Goal: Feedback & Contribution: Leave review/rating

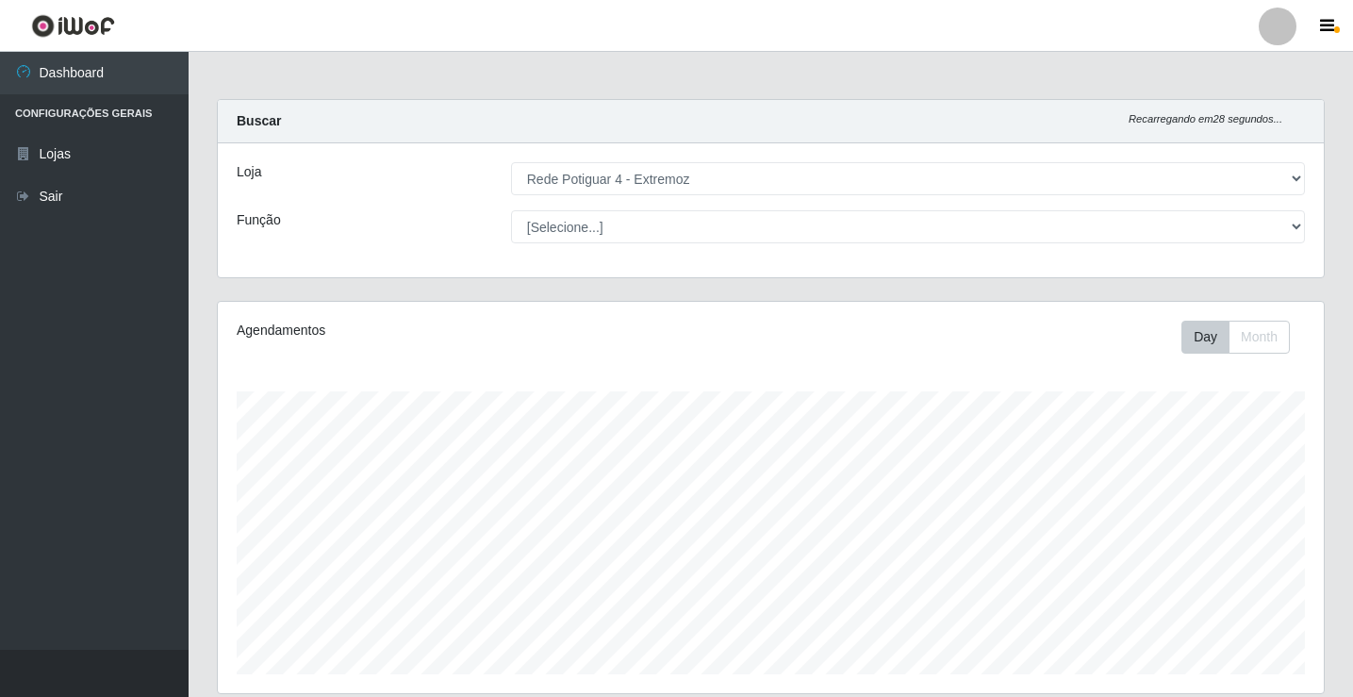
select select "78"
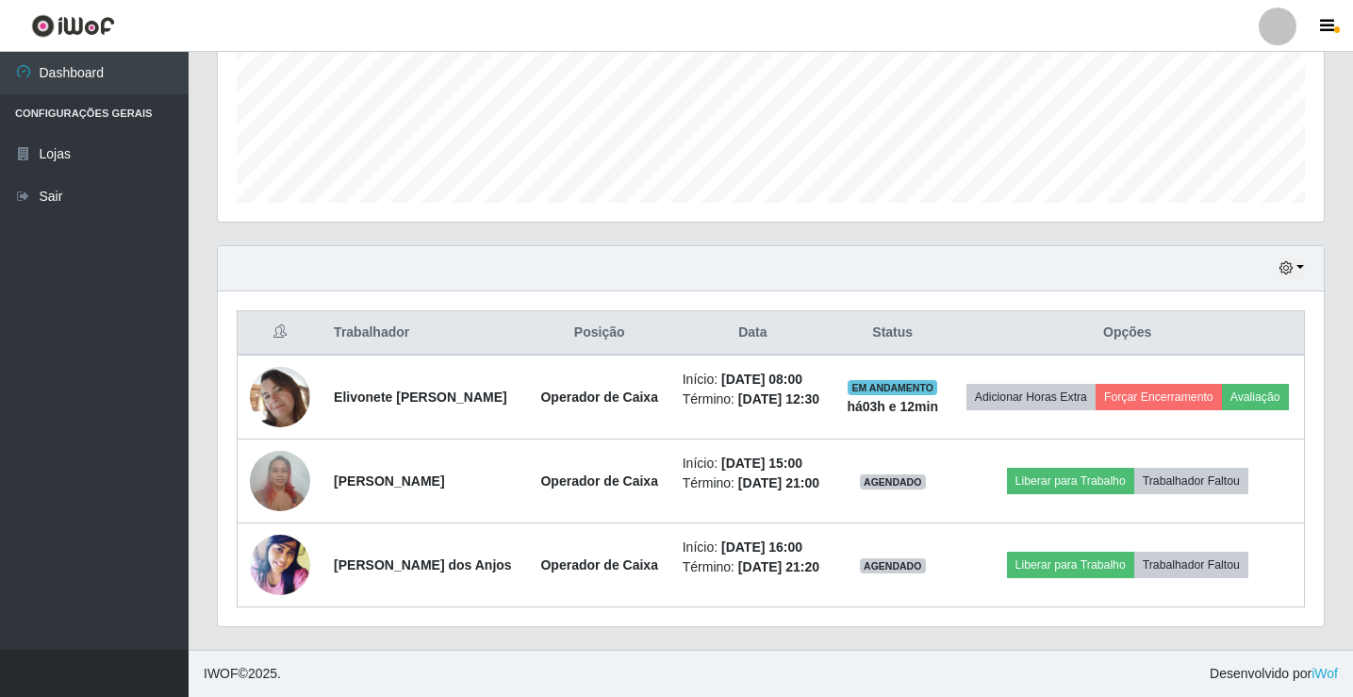
scroll to position [391, 1106]
click at [1303, 257] on button "button" at bounding box center [1292, 268] width 26 height 22
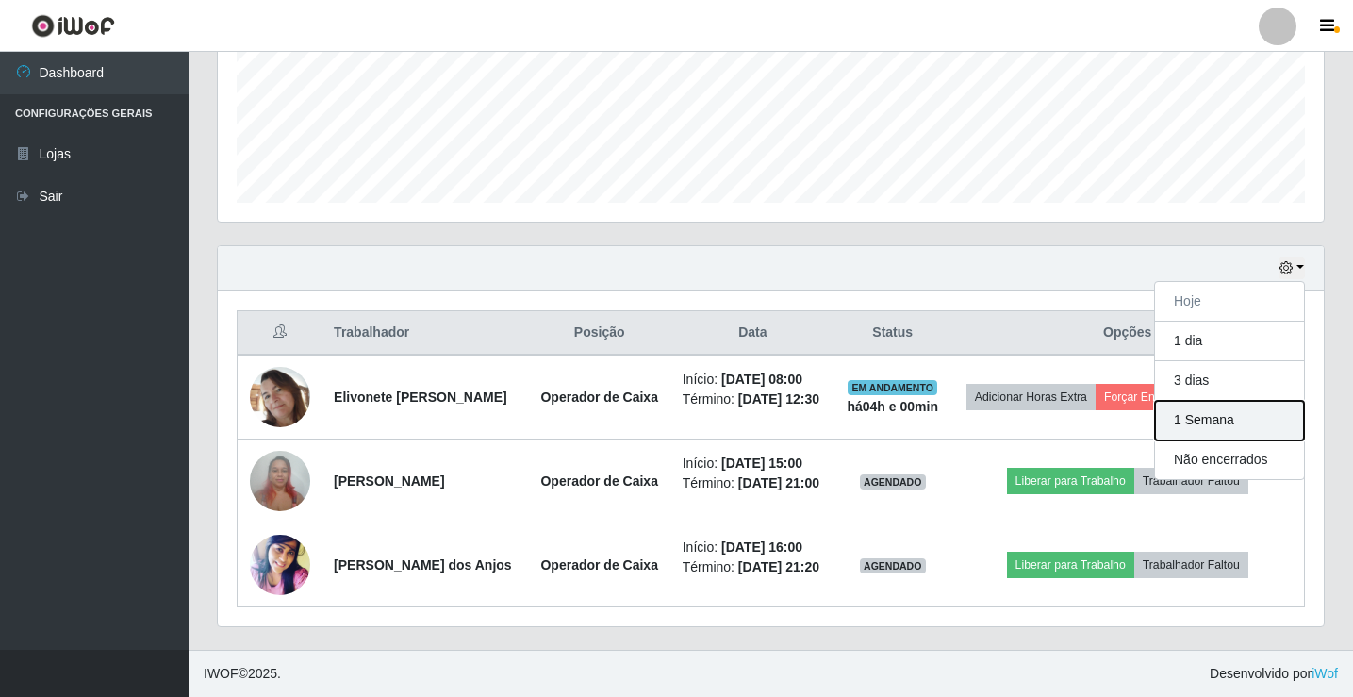
click at [1230, 401] on button "1 Semana" at bounding box center [1229, 421] width 149 height 40
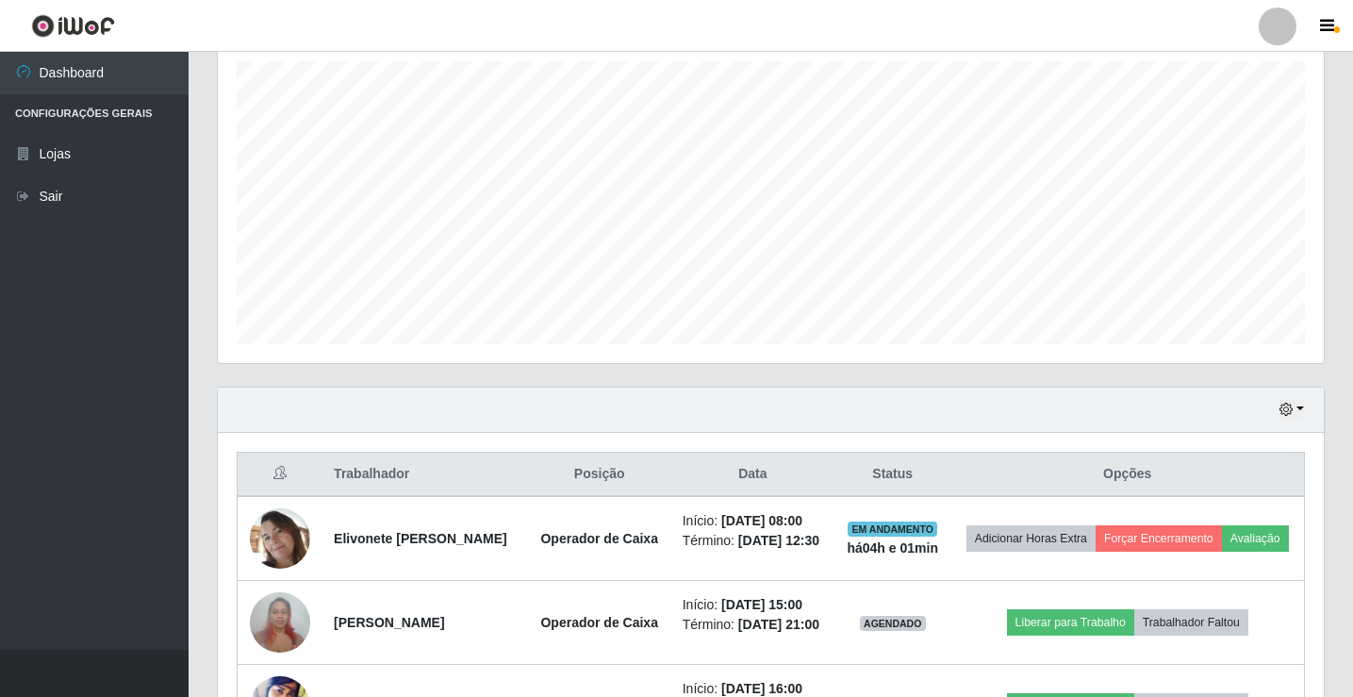
scroll to position [329, 0]
click at [1291, 407] on icon "button" at bounding box center [1285, 410] width 13 height 13
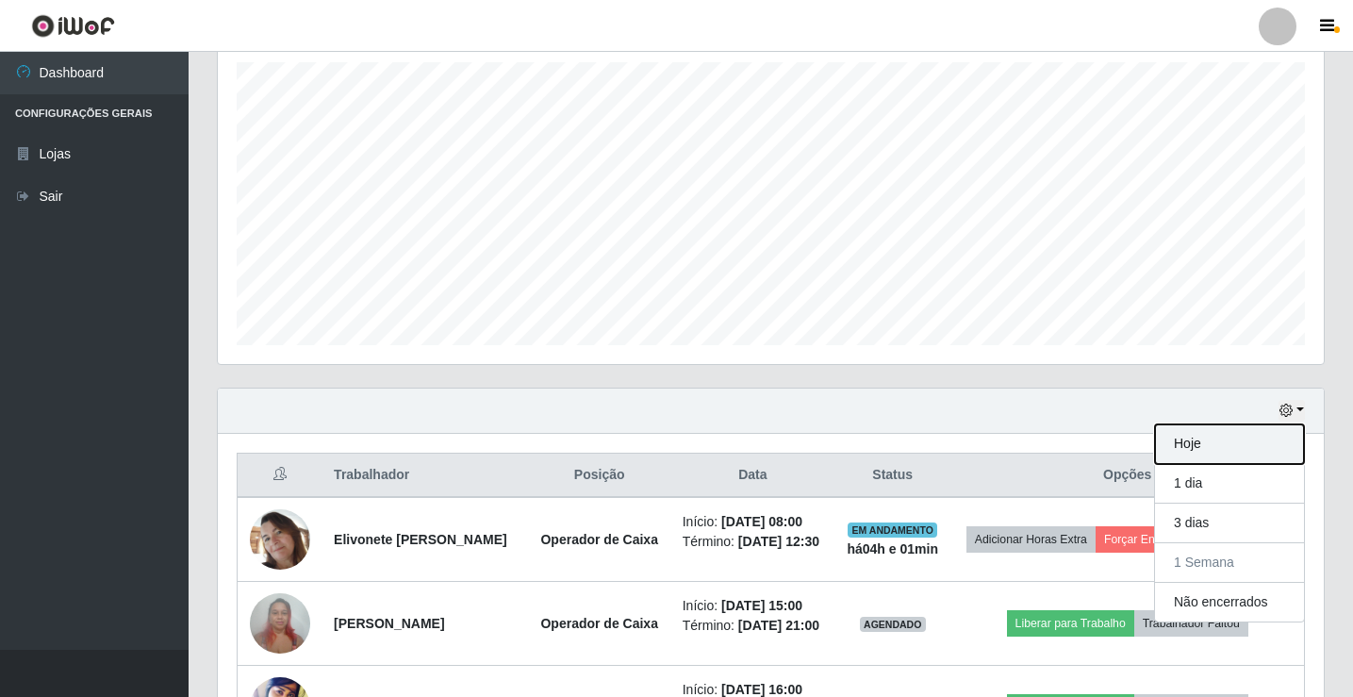
click at [1265, 443] on button "Hoje" at bounding box center [1229, 444] width 149 height 40
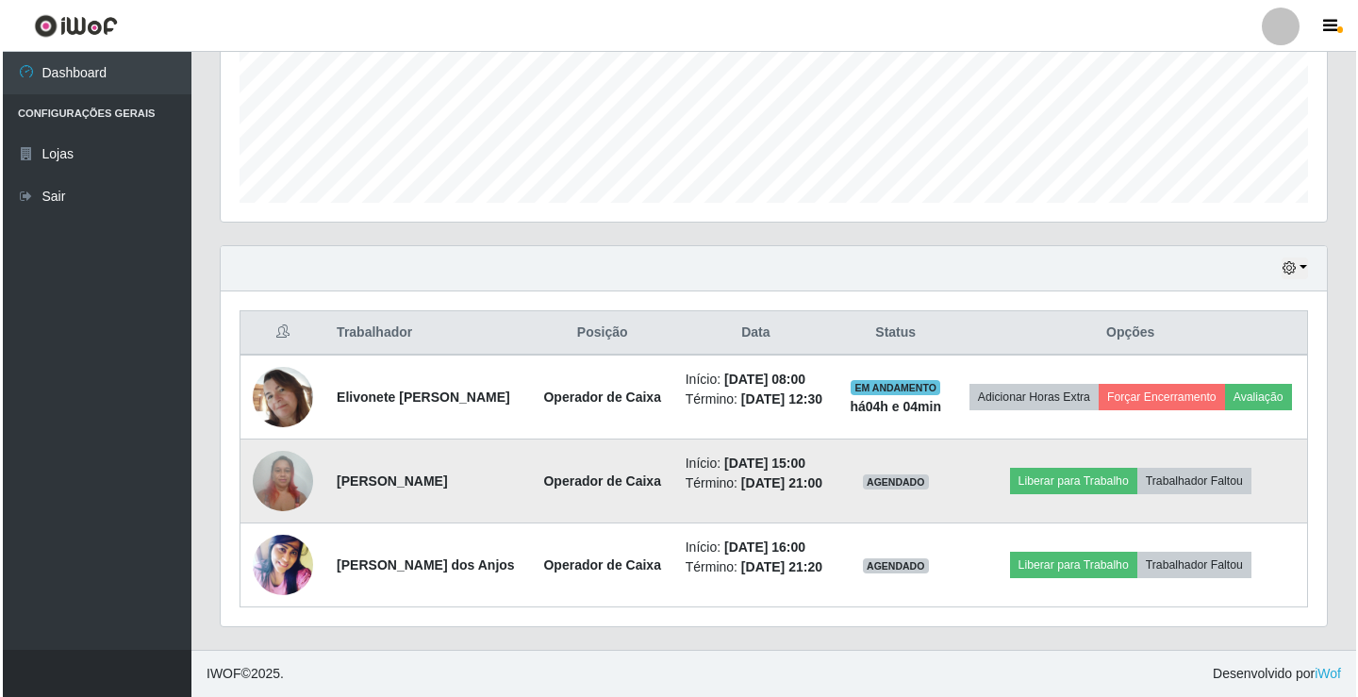
scroll to position [514, 0]
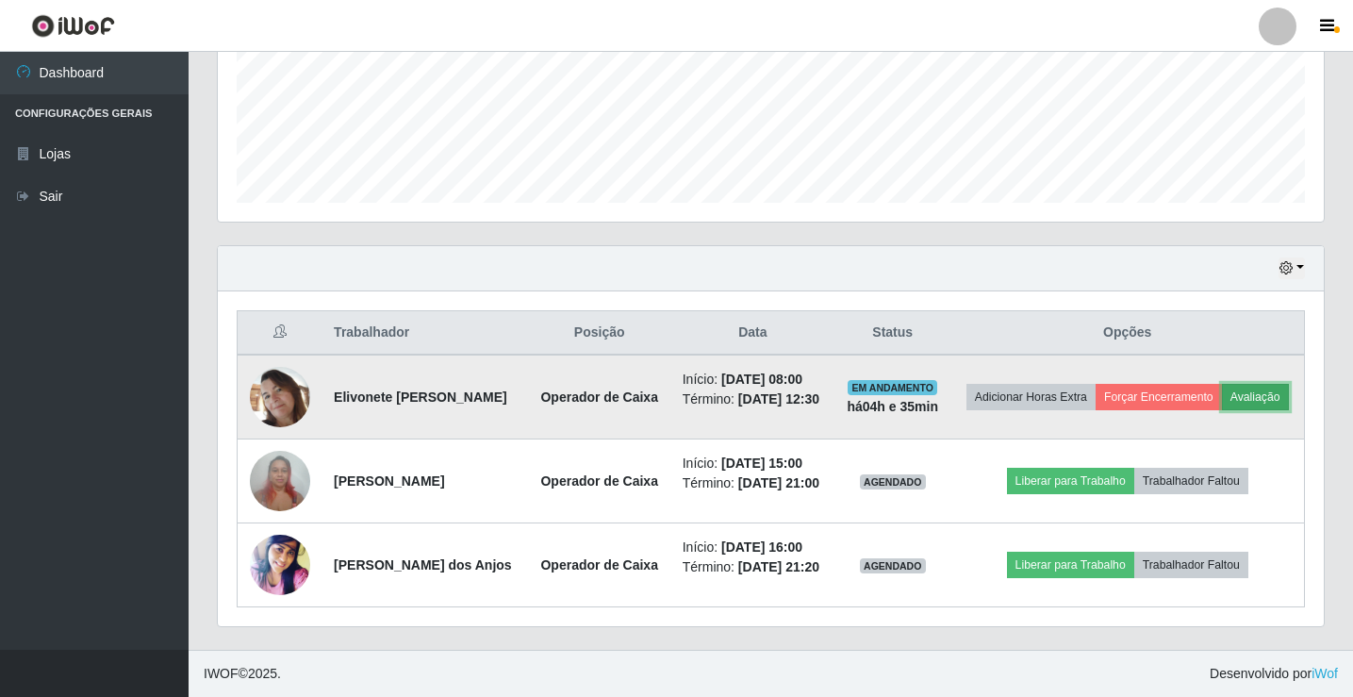
click at [1222, 384] on button "Avaliação" at bounding box center [1255, 397] width 67 height 26
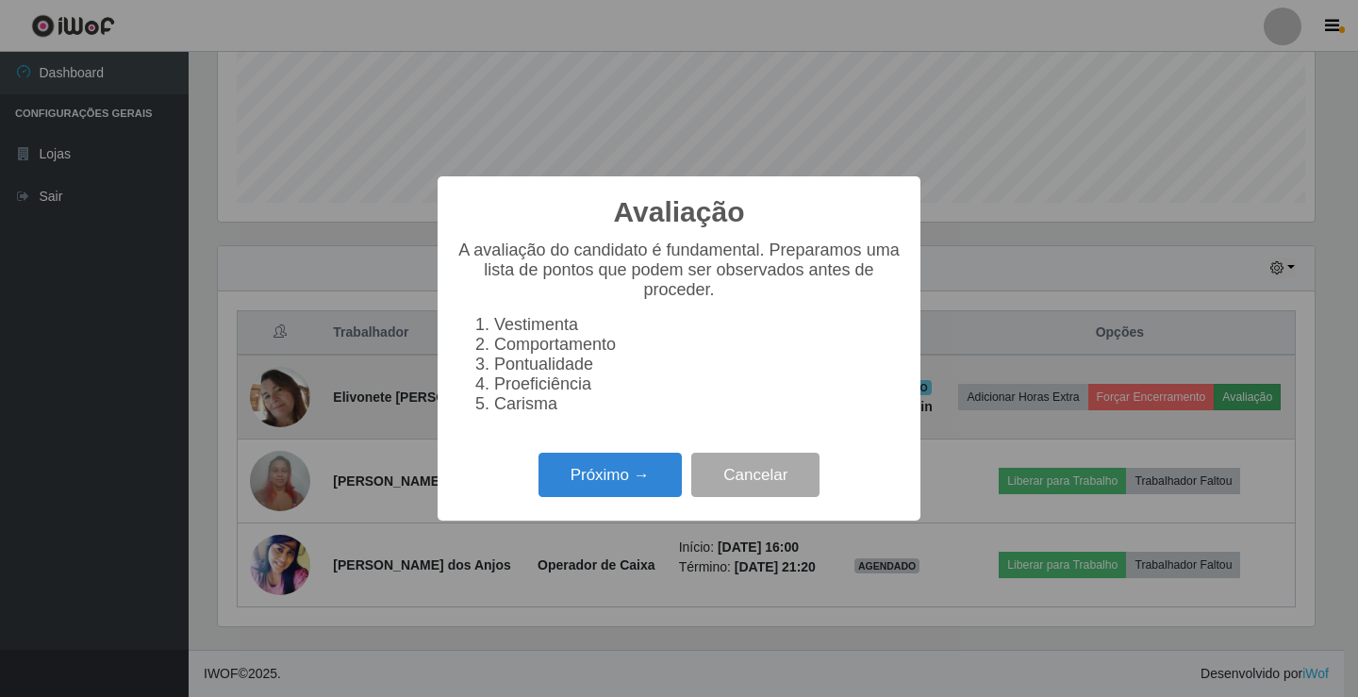
scroll to position [391, 1097]
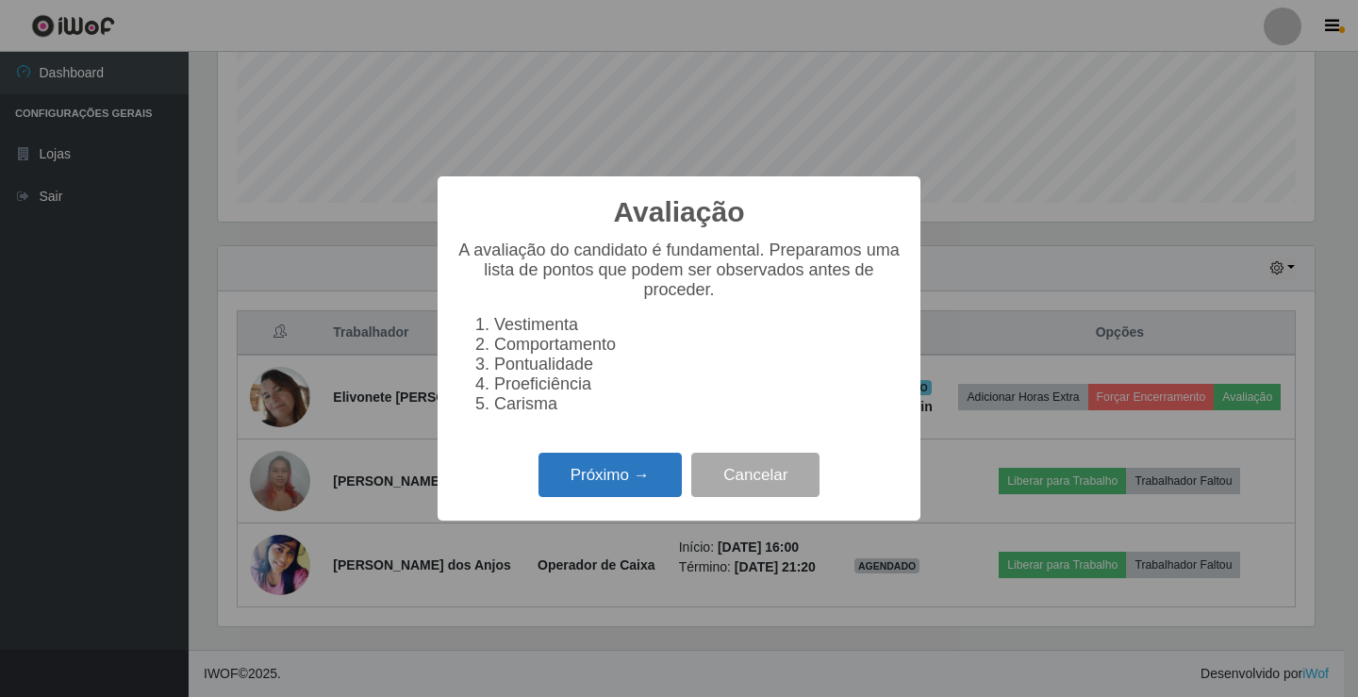
click at [594, 485] on button "Próximo →" at bounding box center [609, 475] width 143 height 44
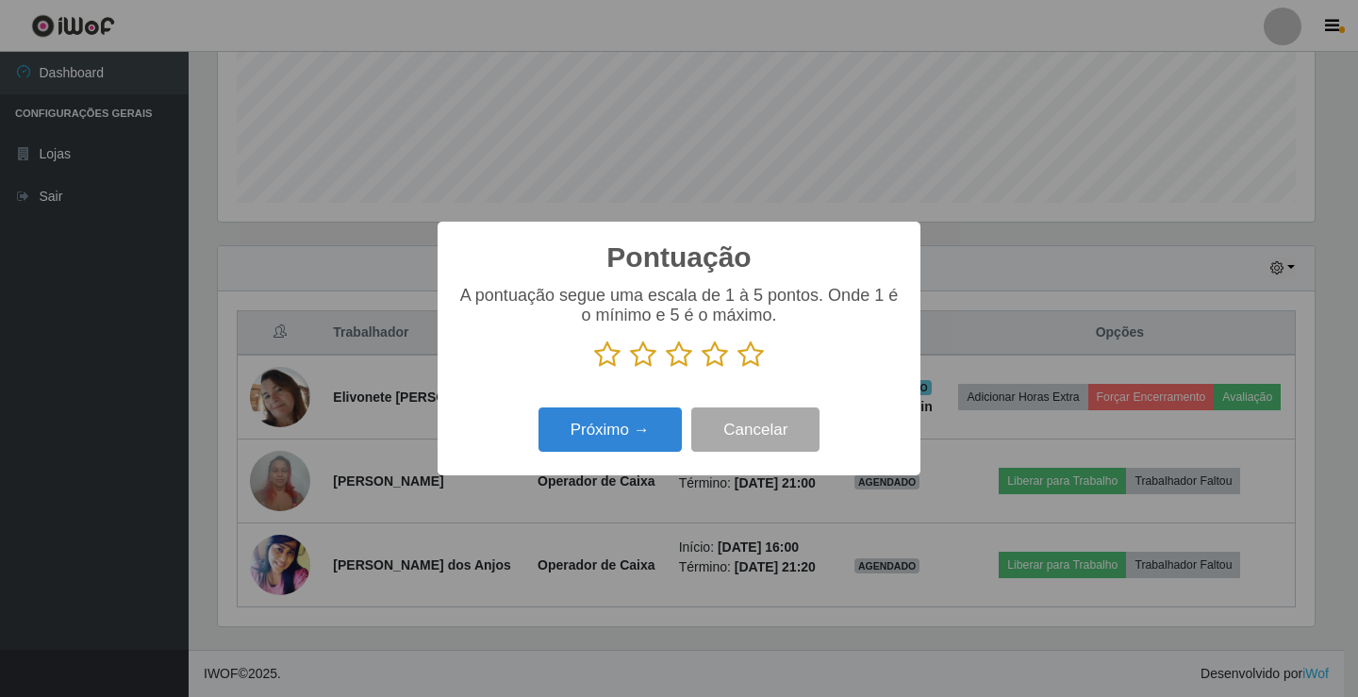
click at [639, 365] on icon at bounding box center [643, 354] width 26 height 28
click at [630, 369] on input "radio" at bounding box center [630, 369] width 0 height 0
click at [626, 426] on button "Próximo →" at bounding box center [609, 429] width 143 height 44
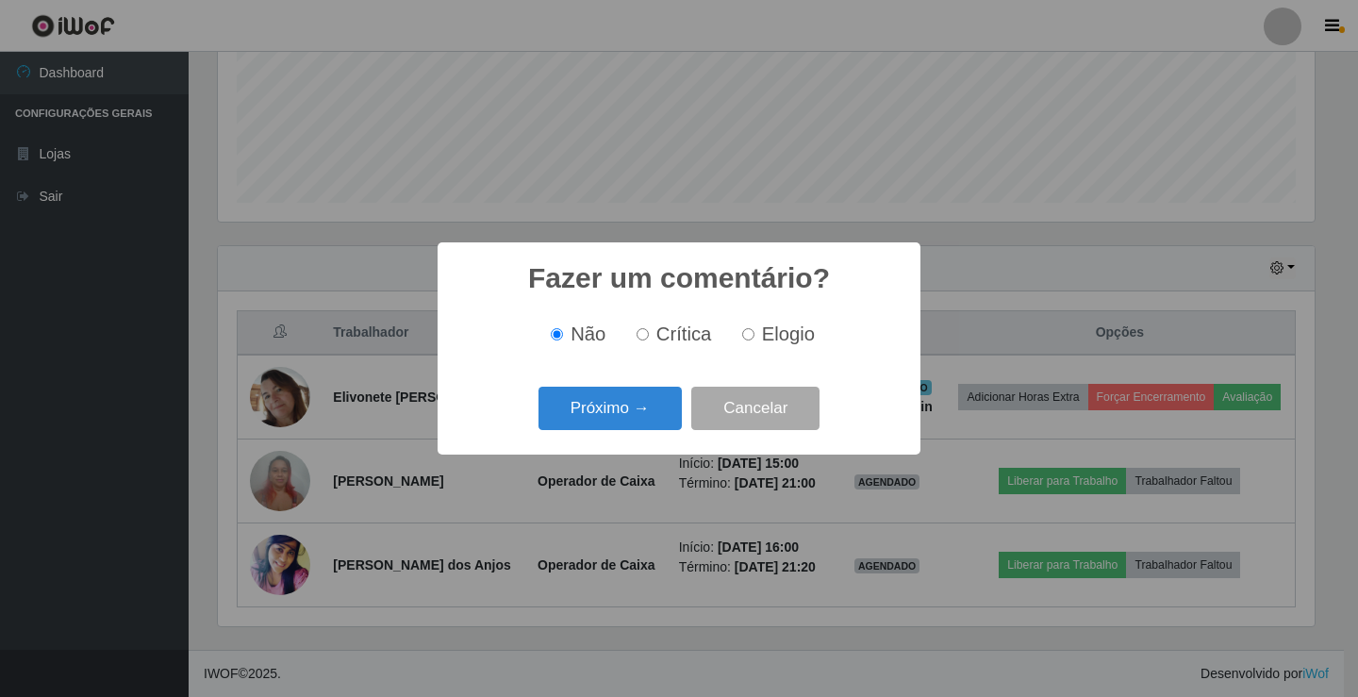
click at [648, 340] on input "Crítica" at bounding box center [642, 334] width 12 height 12
radio input "true"
click at [619, 400] on button "Próximo →" at bounding box center [609, 409] width 143 height 44
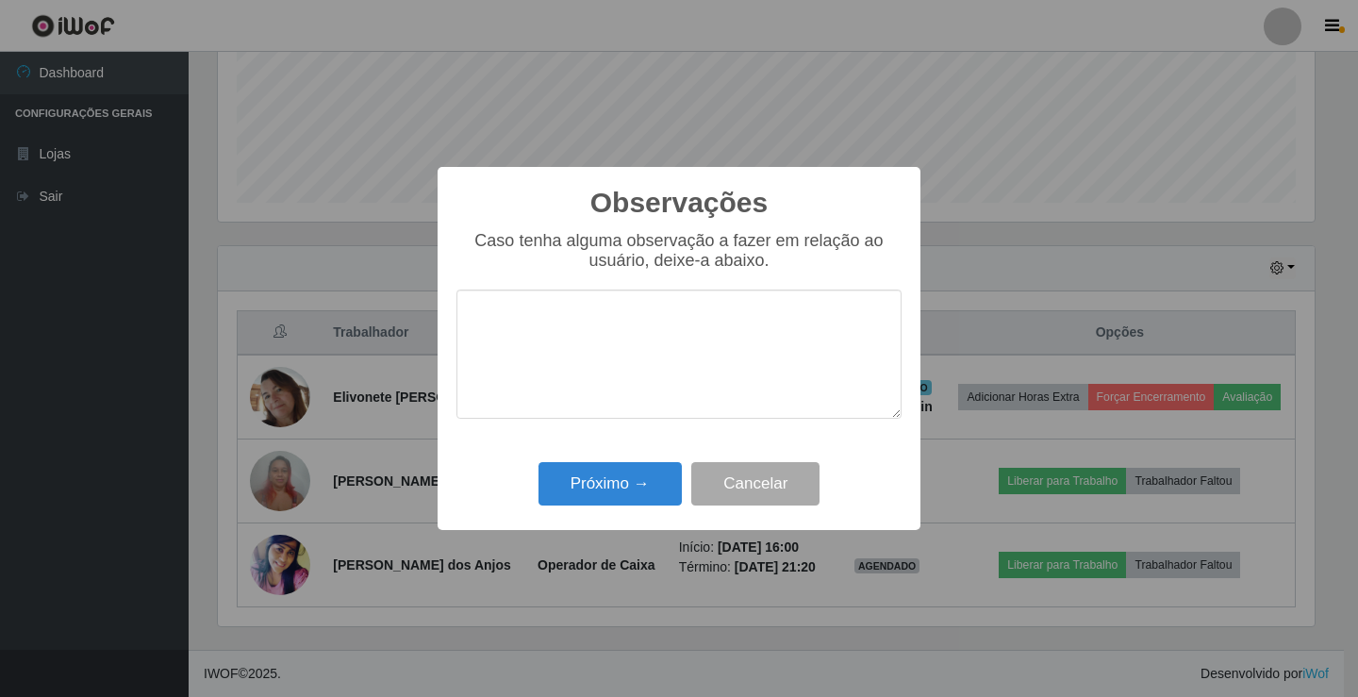
click at [649, 367] on textarea at bounding box center [678, 353] width 445 height 129
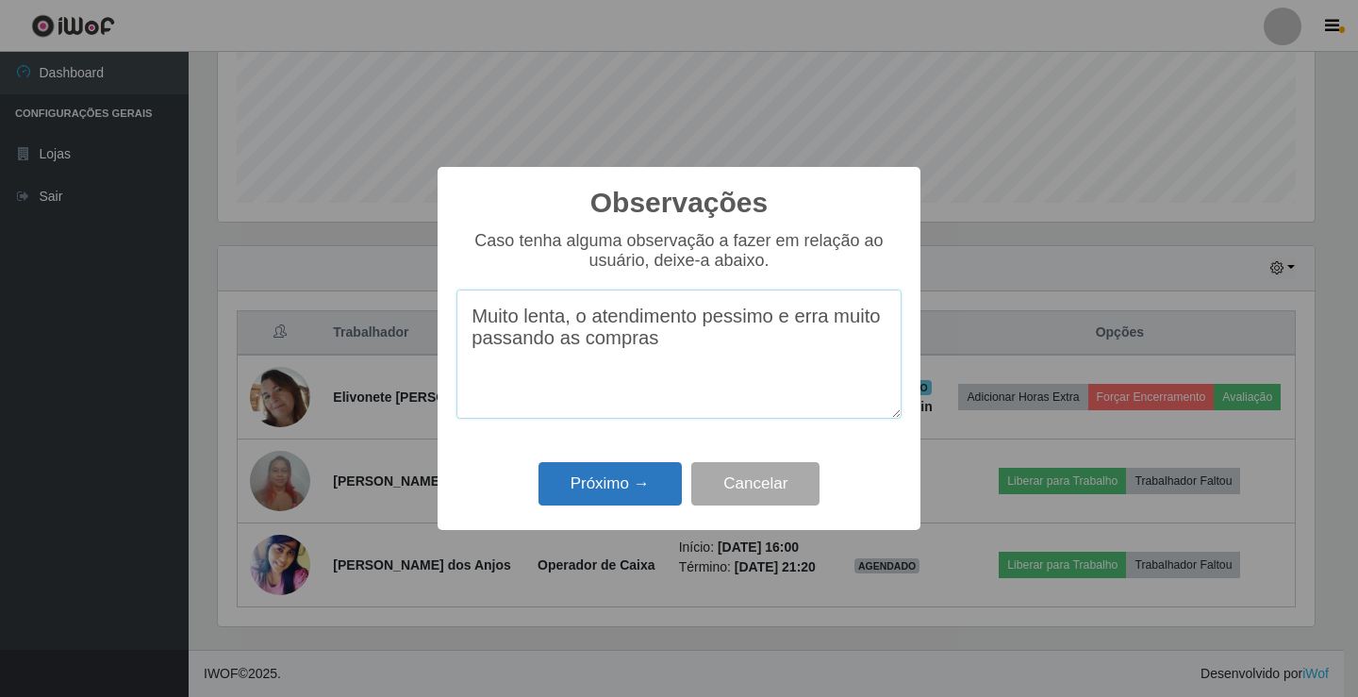
type textarea "Muito lenta, o atendimento pessimo e erra muito passando as compras"
click at [642, 496] on button "Próximo →" at bounding box center [609, 484] width 143 height 44
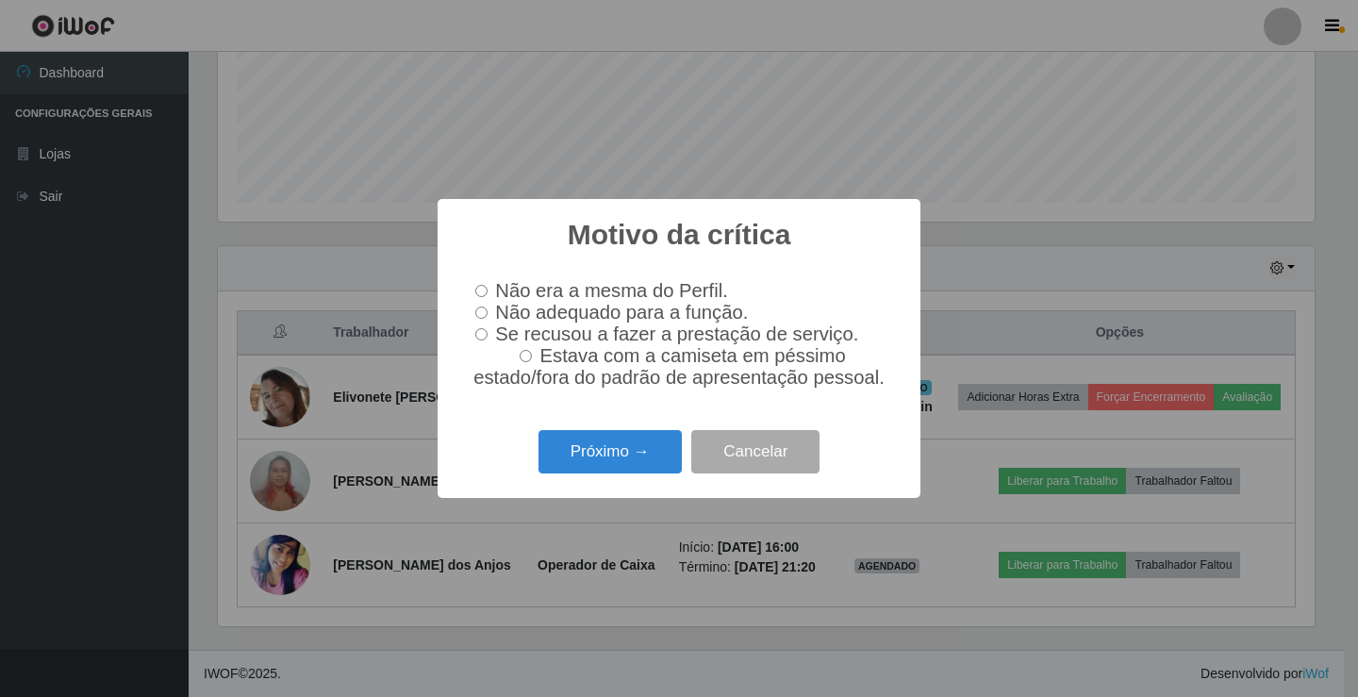
click at [476, 308] on input "Não adequado para a função." at bounding box center [481, 312] width 12 height 12
radio input "true"
drag, startPoint x: 737, startPoint y: 454, endPoint x: 1215, endPoint y: 444, distance: 478.2
click at [772, 454] on button "Cancelar" at bounding box center [755, 452] width 128 height 44
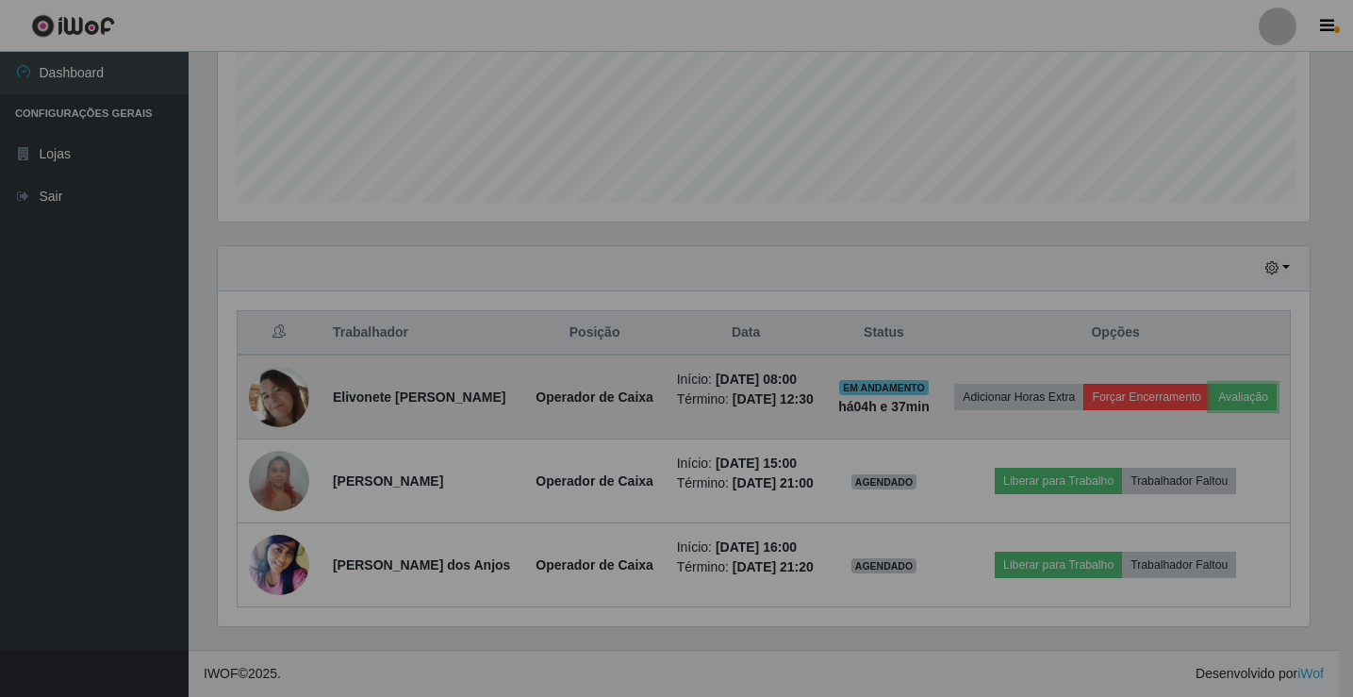
scroll to position [391, 1106]
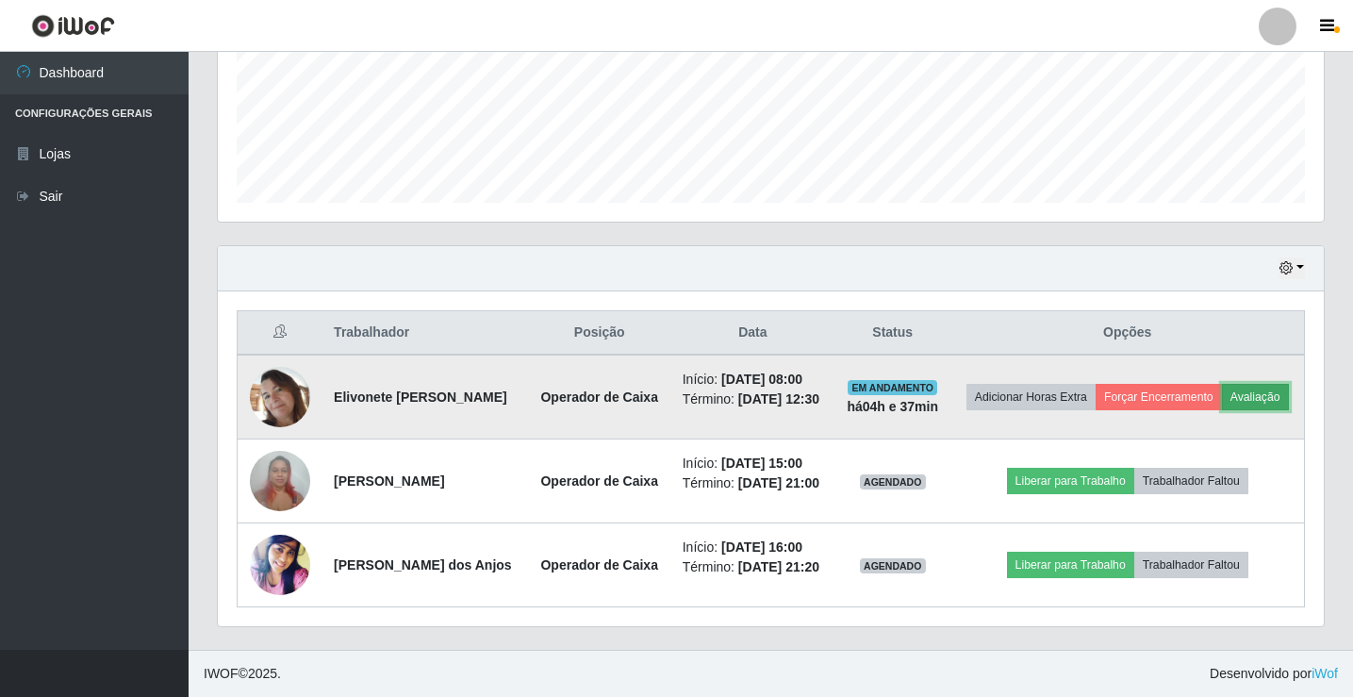
click at [1222, 384] on button "Avaliação" at bounding box center [1255, 397] width 67 height 26
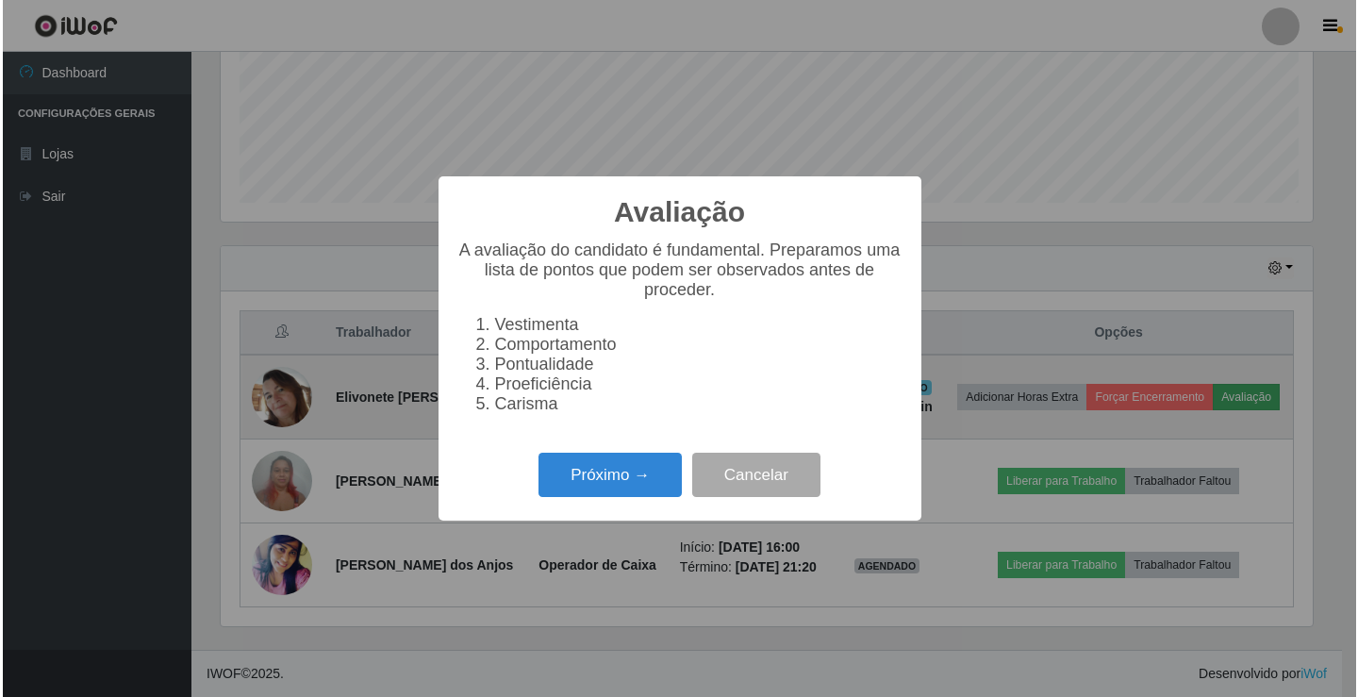
scroll to position [391, 1097]
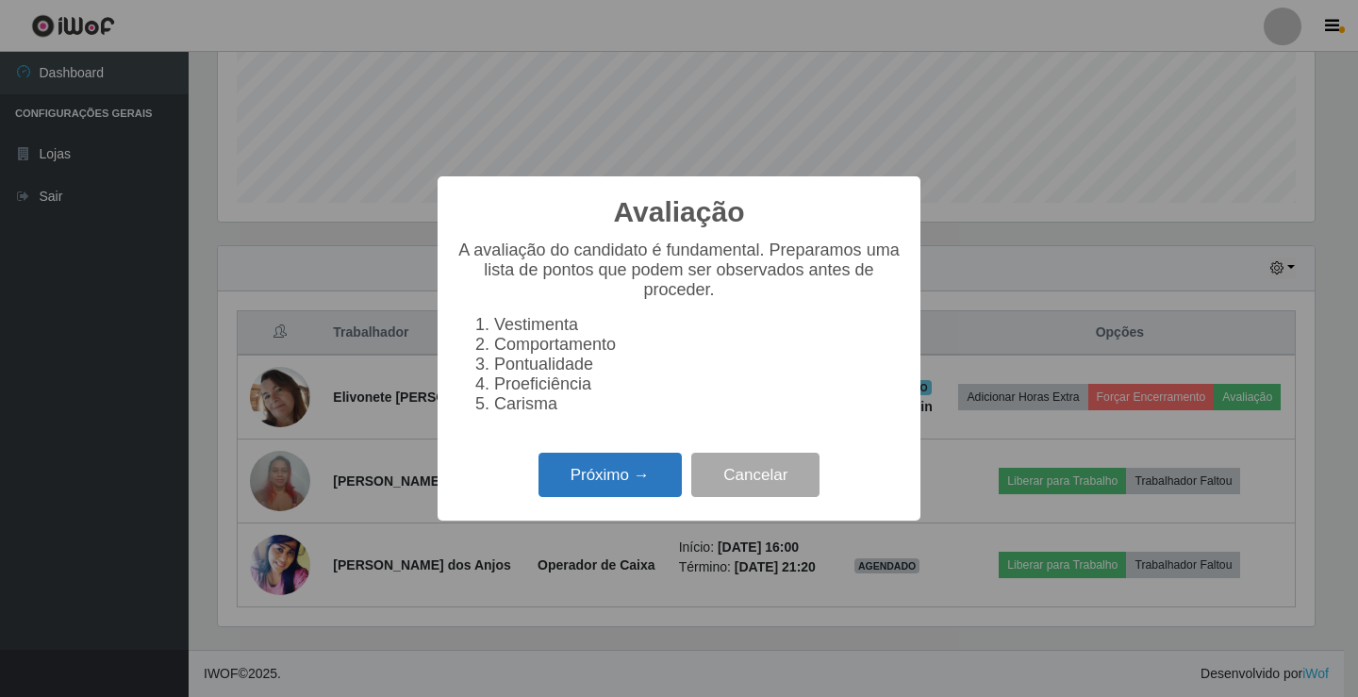
click at [602, 481] on button "Próximo →" at bounding box center [609, 475] width 143 height 44
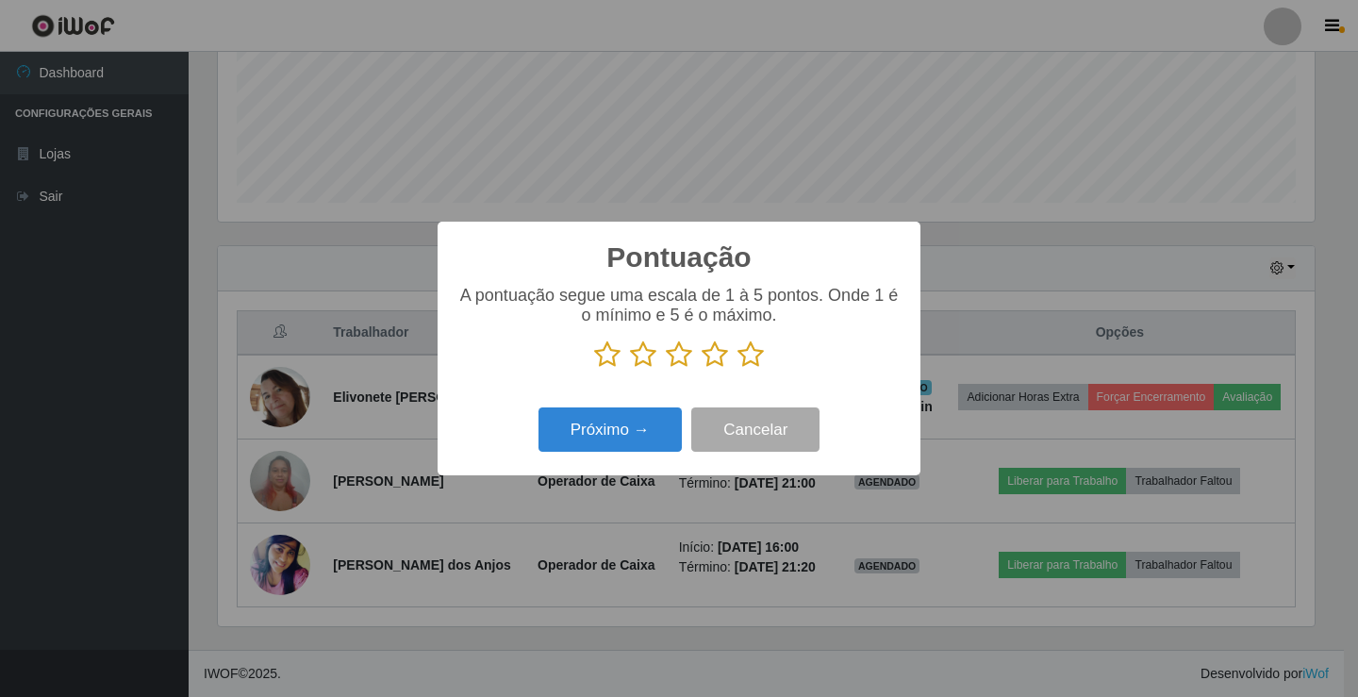
scroll to position [942495, 941790]
click at [602, 359] on icon at bounding box center [607, 354] width 26 height 28
click at [594, 369] on input "radio" at bounding box center [594, 369] width 0 height 0
click at [637, 437] on button "Próximo →" at bounding box center [609, 429] width 143 height 44
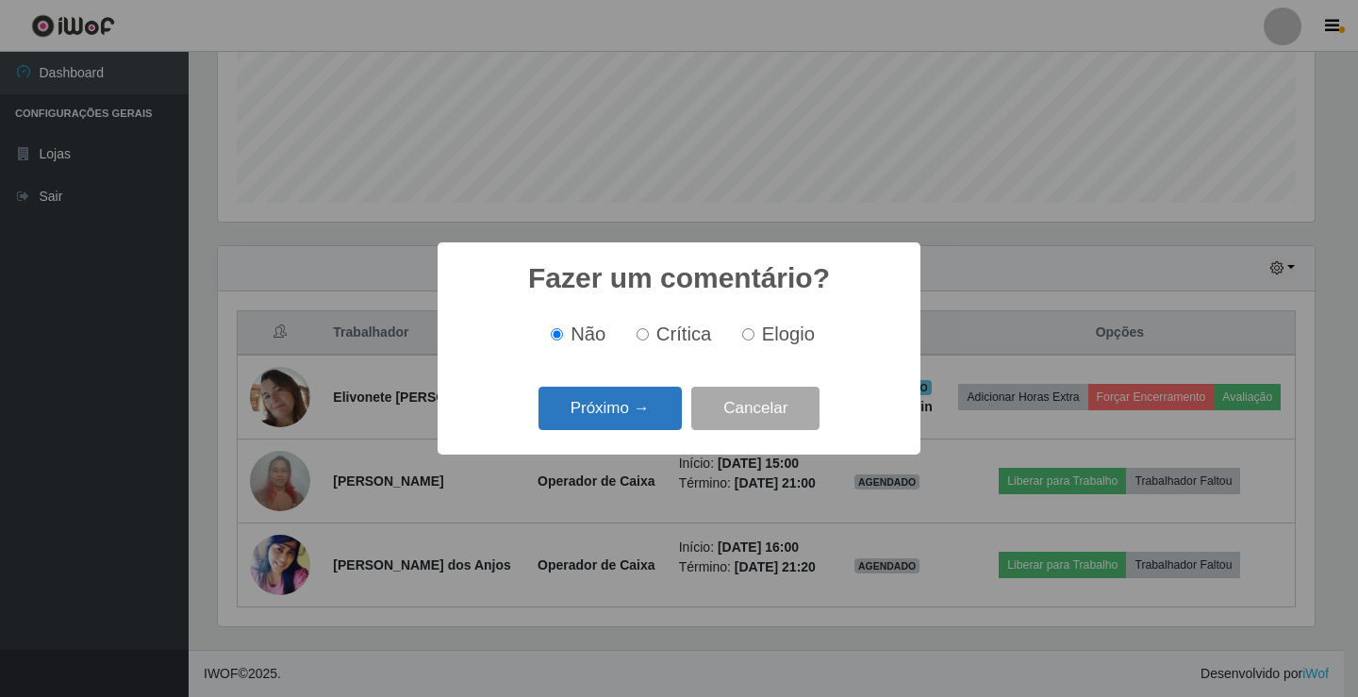
click at [630, 415] on button "Próximo →" at bounding box center [609, 409] width 143 height 44
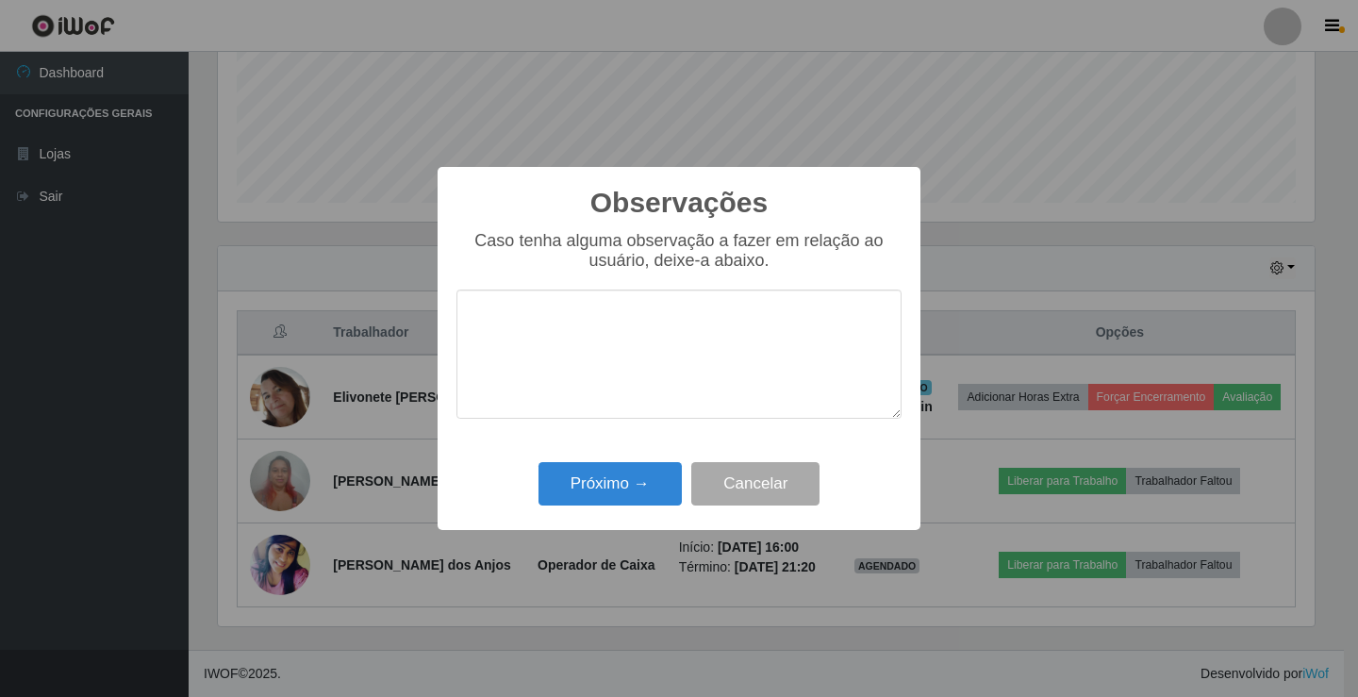
click at [591, 345] on textarea at bounding box center [678, 353] width 445 height 129
drag, startPoint x: 647, startPoint y: 324, endPoint x: 449, endPoint y: 330, distance: 198.1
click at [449, 330] on div "Observações × Caso tenha alguma observação a fazer em relação ao usuário, deixe…" at bounding box center [678, 348] width 483 height 363
click at [689, 333] on textarea "Muito lenta e erra muito" at bounding box center [678, 353] width 445 height 129
click at [658, 321] on textarea "Muito lenta e erra de mais passando as compras." at bounding box center [678, 353] width 445 height 129
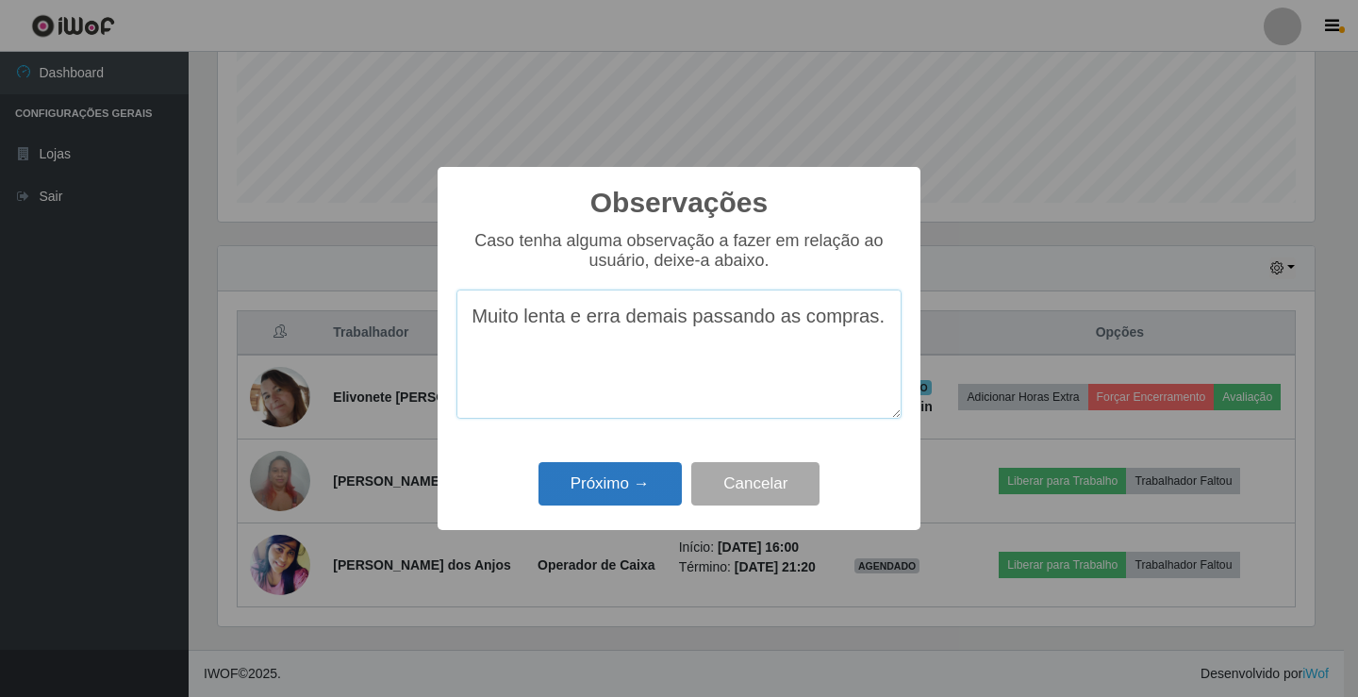
type textarea "Muito lenta e erra demais passando as compras."
click at [566, 497] on button "Próximo →" at bounding box center [609, 484] width 143 height 44
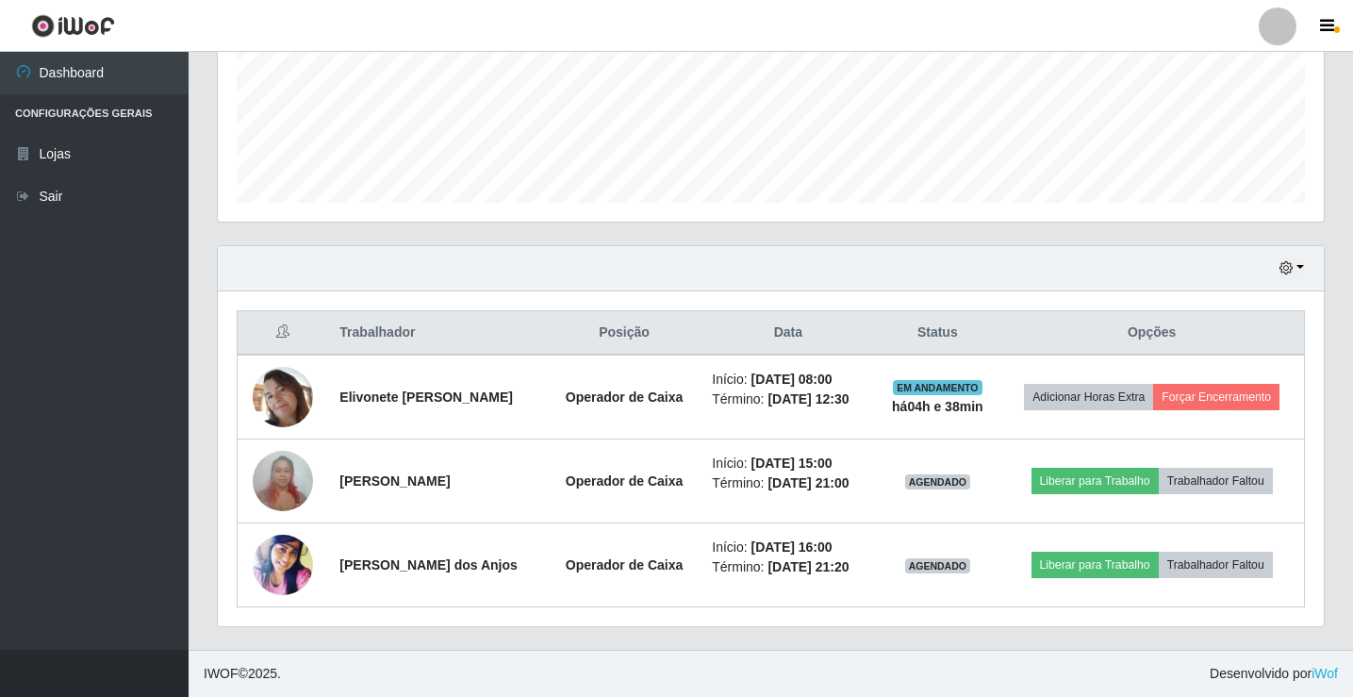
scroll to position [471, 0]
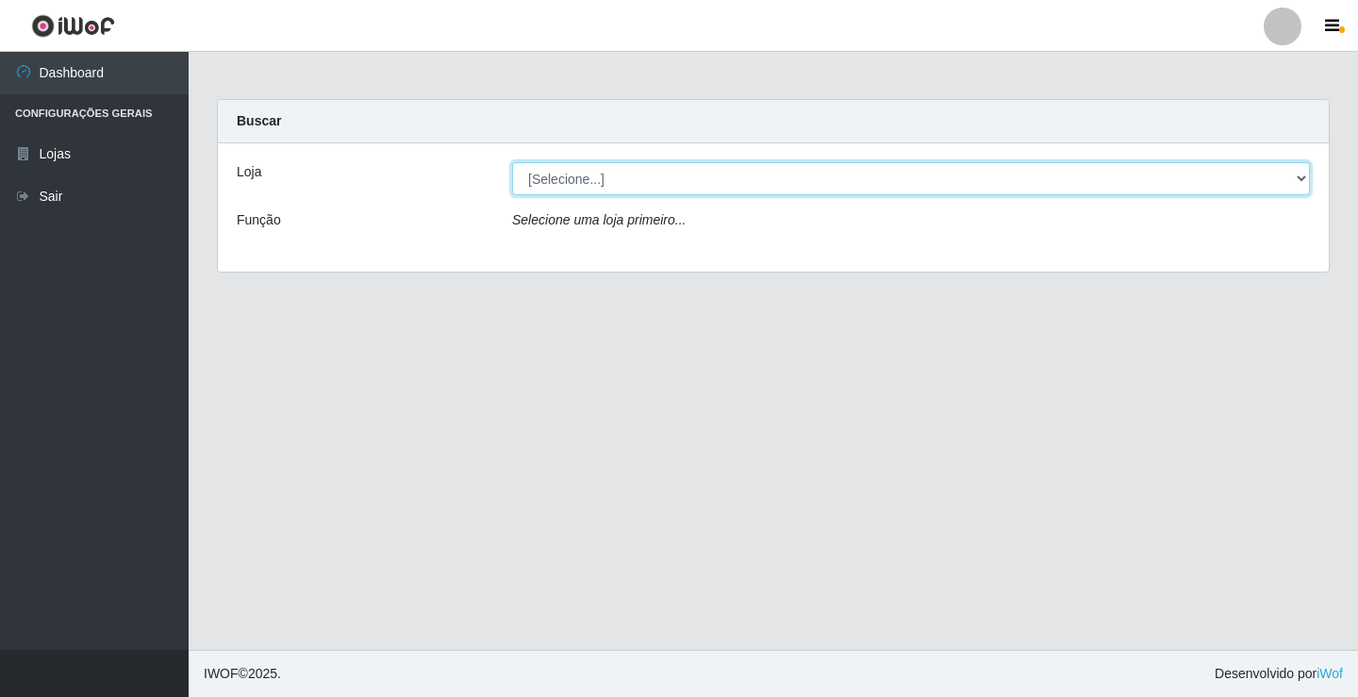
drag, startPoint x: 1204, startPoint y: 184, endPoint x: 1198, endPoint y: 193, distance: 11.0
click at [1198, 193] on select "[Selecione...] Rede Potiguar 4 - Extremoz" at bounding box center [911, 178] width 798 height 33
select select "78"
click at [512, 162] on select "[Selecione...] Rede Potiguar 4 - Extremoz" at bounding box center [911, 178] width 798 height 33
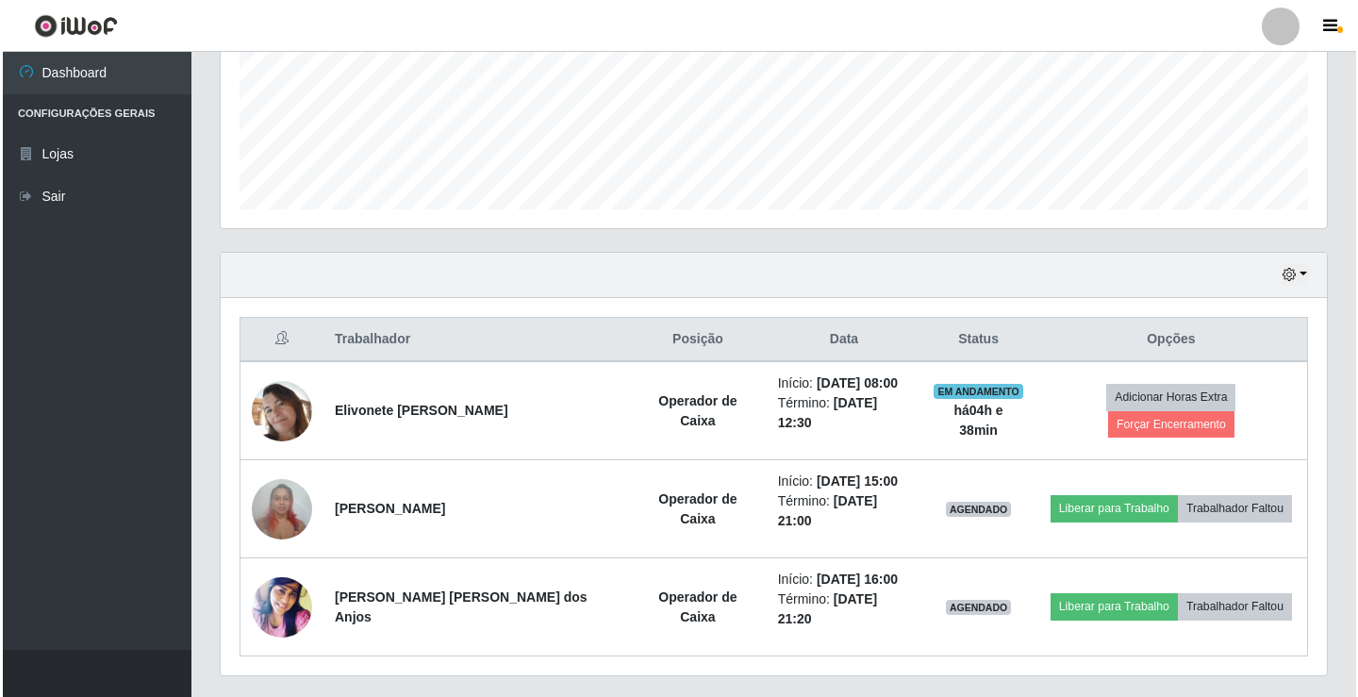
scroll to position [471, 0]
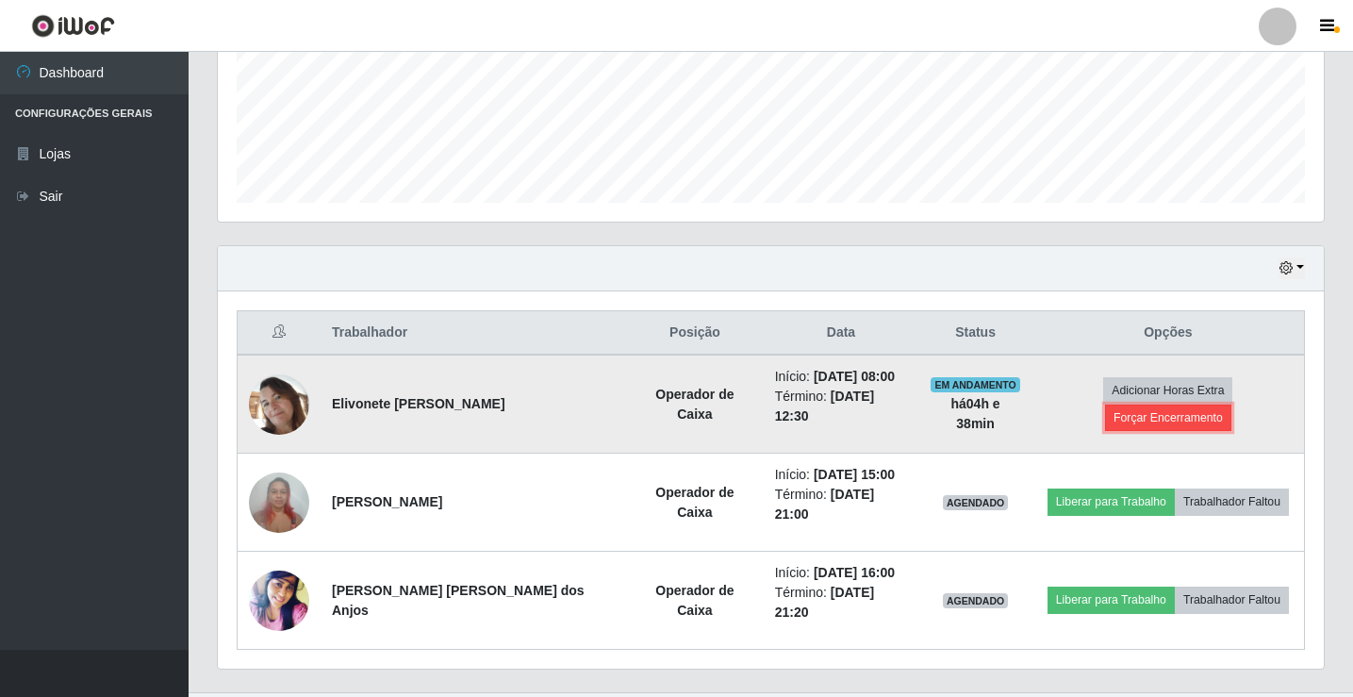
click at [1215, 404] on button "Forçar Encerramento" at bounding box center [1168, 417] width 126 height 26
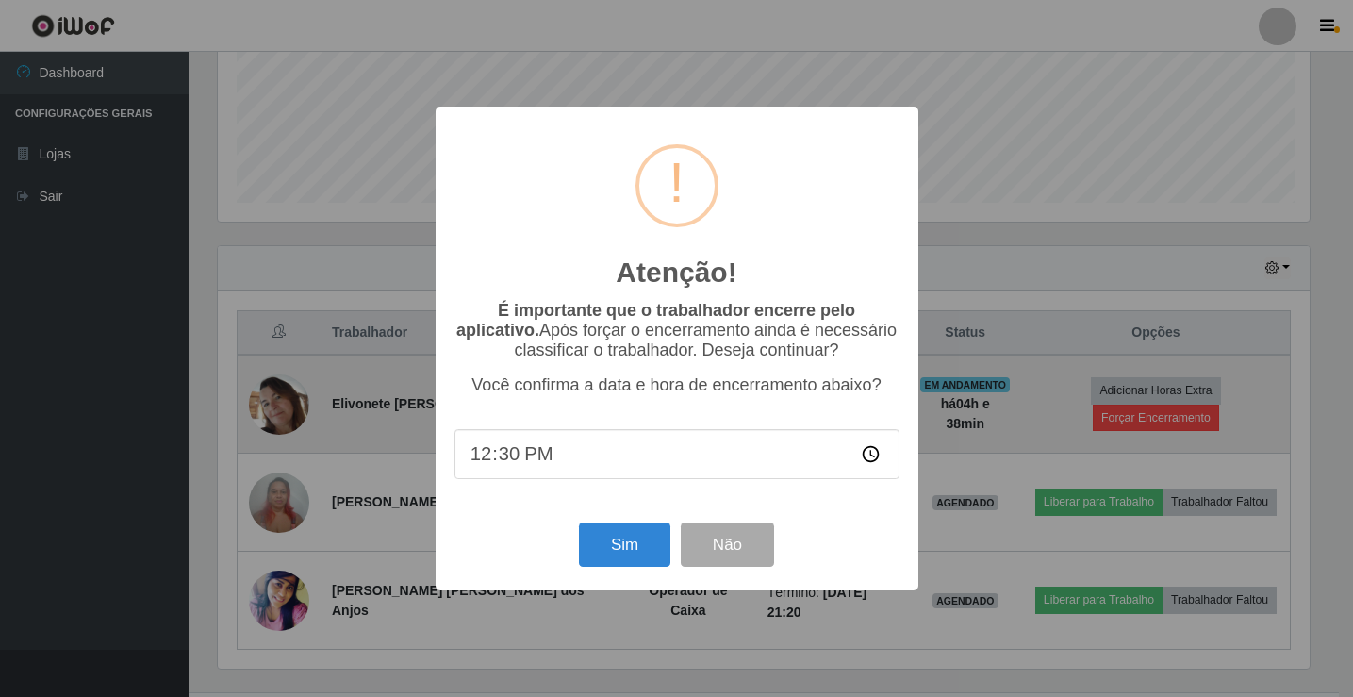
scroll to position [391, 1097]
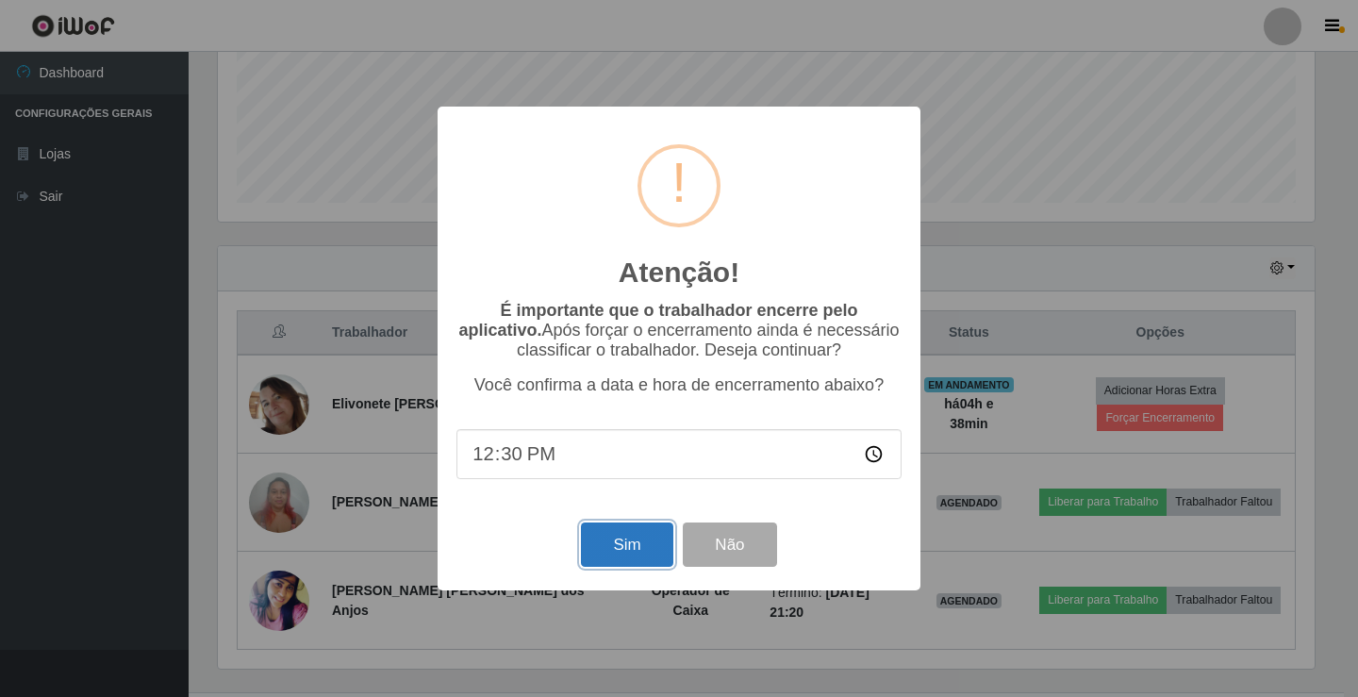
click at [639, 539] on button "Sim" at bounding box center [626, 544] width 91 height 44
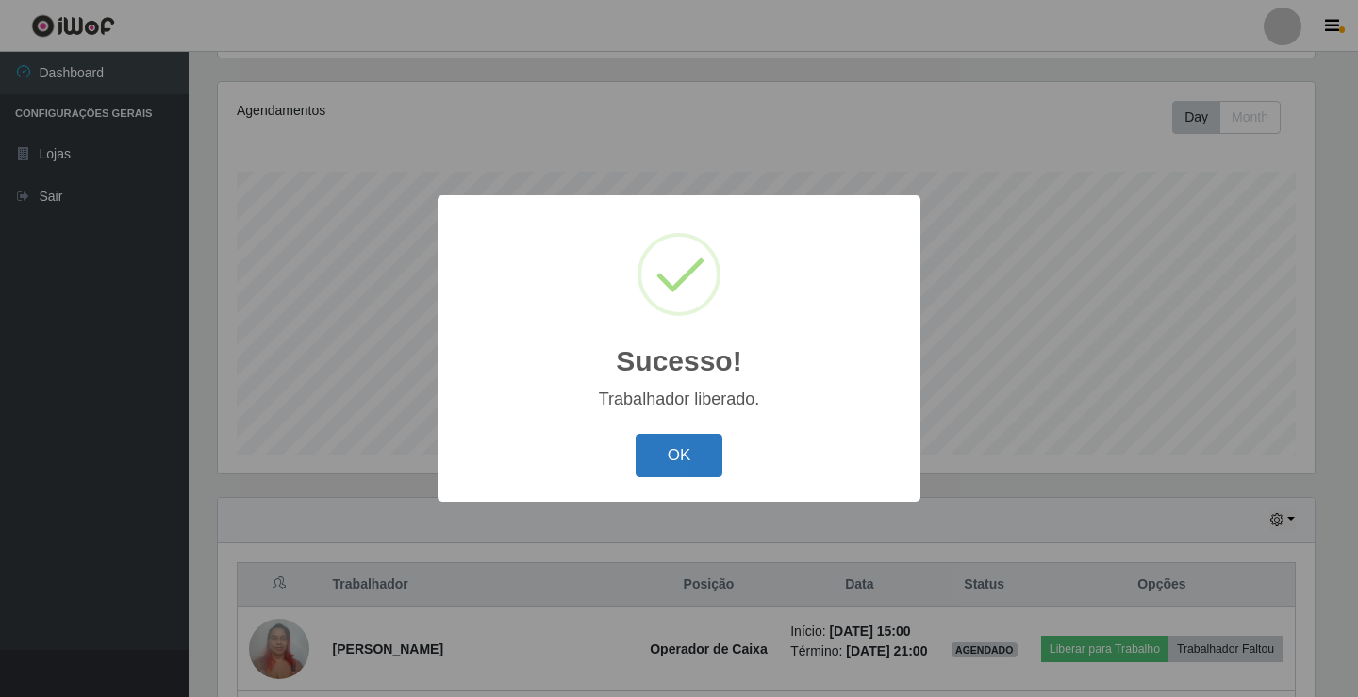
click at [664, 456] on button "OK" at bounding box center [680, 456] width 88 height 44
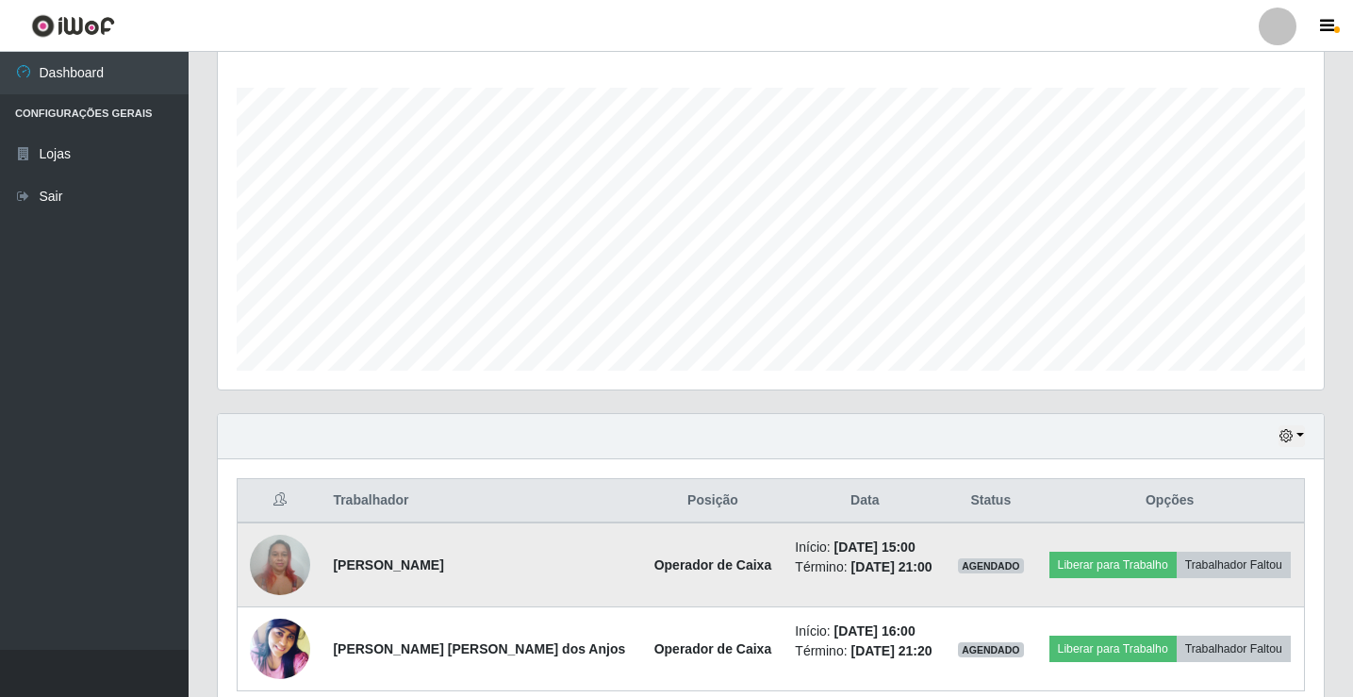
scroll to position [388, 0]
